Goal: Information Seeking & Learning: Learn about a topic

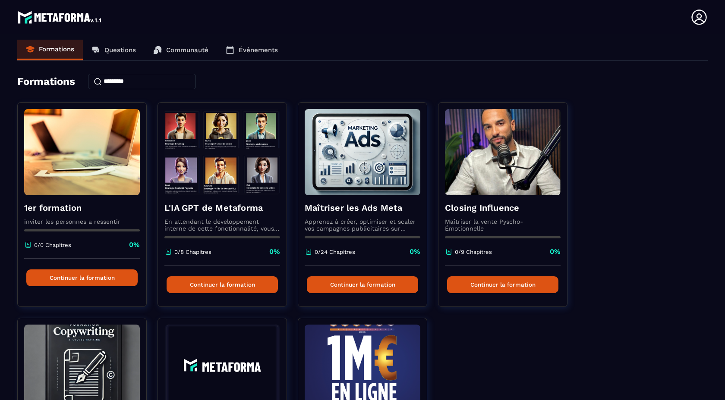
scroll to position [2, 0]
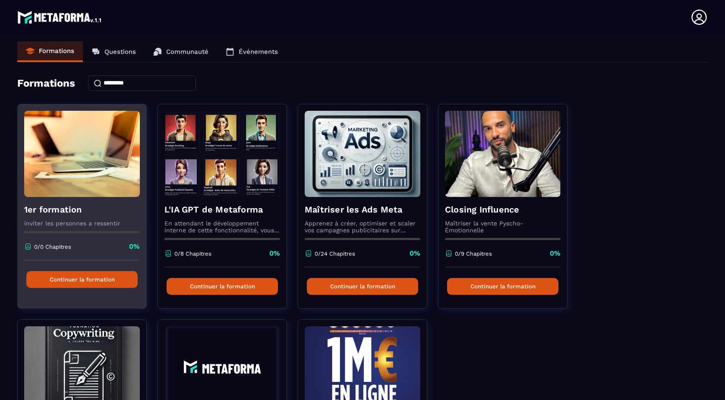
click at [98, 281] on button "Continuer la formation" at bounding box center [81, 279] width 111 height 17
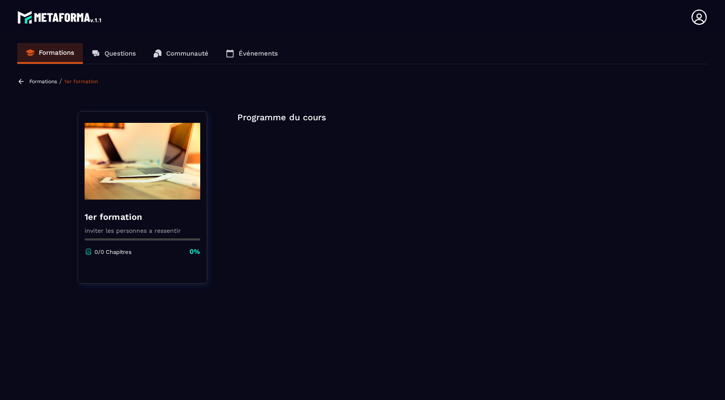
click at [144, 254] on div "0/0 Chapitres 0%" at bounding box center [143, 251] width 116 height 9
click at [152, 154] on img at bounding box center [143, 161] width 116 height 86
click at [265, 119] on p "Programme du cours" at bounding box center [442, 117] width 410 height 12
click at [23, 80] on icon at bounding box center [21, 82] width 8 height 8
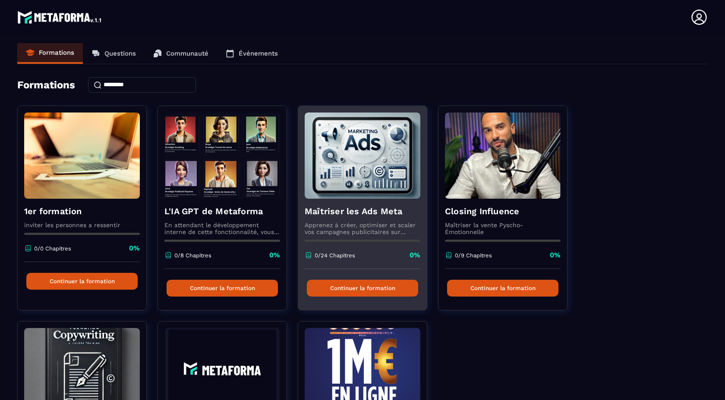
click at [404, 239] on div "Maîtriser les Ads Meta Apprenez à créer, optimiser et scaler vos campagnes publ…" at bounding box center [362, 234] width 129 height 70
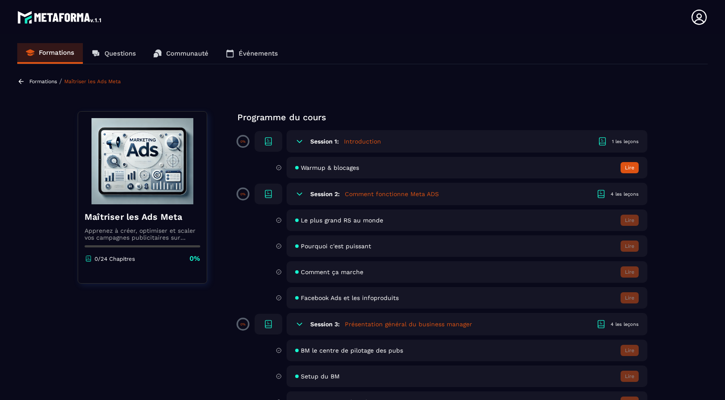
click at [299, 141] on icon at bounding box center [299, 141] width 9 height 9
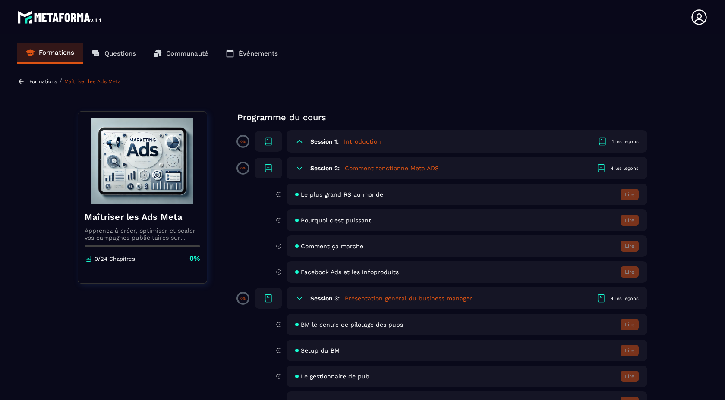
click at [299, 141] on icon at bounding box center [299, 141] width 9 height 9
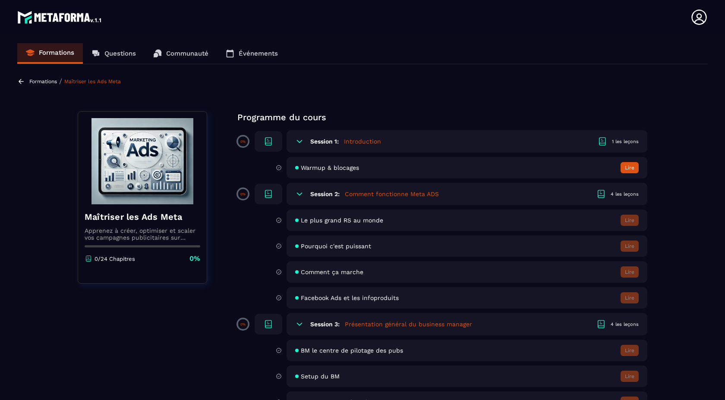
click at [43, 82] on p "Formations" at bounding box center [43, 81] width 28 height 6
